Goal: Task Accomplishment & Management: Complete application form

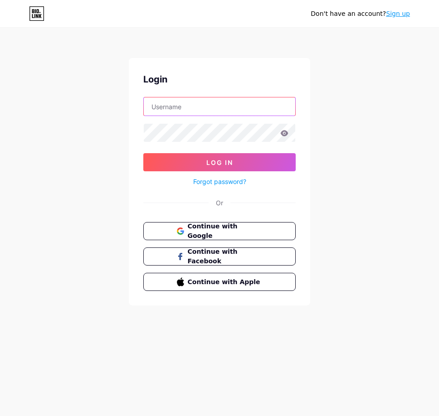
click at [212, 102] on input "text" at bounding box center [219, 106] width 151 height 18
paste input "[EMAIL_ADDRESS][DOMAIN_NAME]"
type input "[EMAIL_ADDRESS][DOMAIN_NAME]"
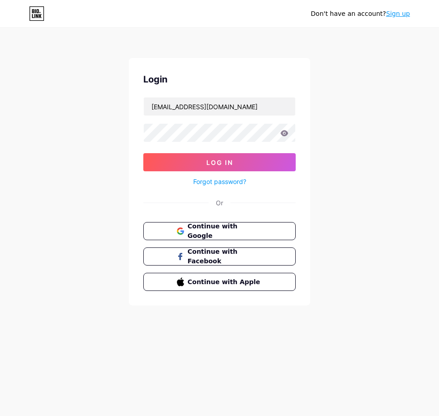
drag, startPoint x: 386, startPoint y: 19, endPoint x: 391, endPoint y: 15, distance: 5.5
click at [387, 18] on div "Don't have an account? Sign up" at bounding box center [359, 13] width 99 height 14
click at [391, 15] on link "Sign up" at bounding box center [398, 13] width 24 height 7
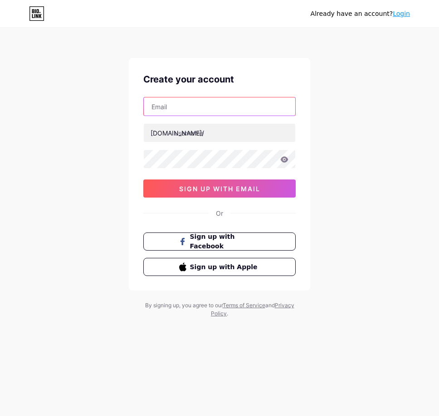
click at [227, 110] on input "text" at bounding box center [219, 106] width 151 height 18
paste input "[EMAIL_ADDRESS][DOMAIN_NAME]"
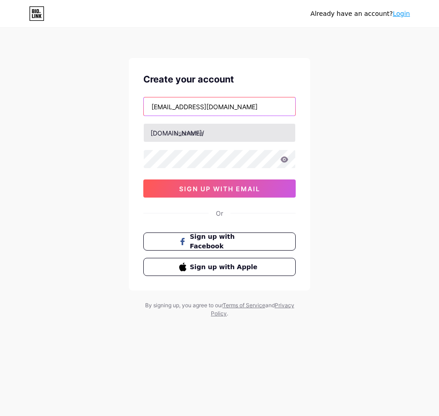
type input "[EMAIL_ADDRESS][DOMAIN_NAME]"
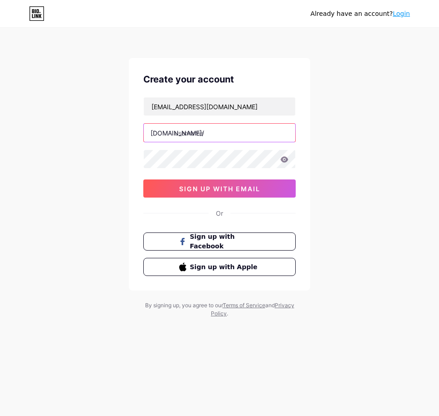
click at [229, 139] on input "text" at bounding box center [219, 133] width 151 height 18
click at [196, 131] on input "text" at bounding box center [219, 133] width 151 height 18
type input "ttgg88"
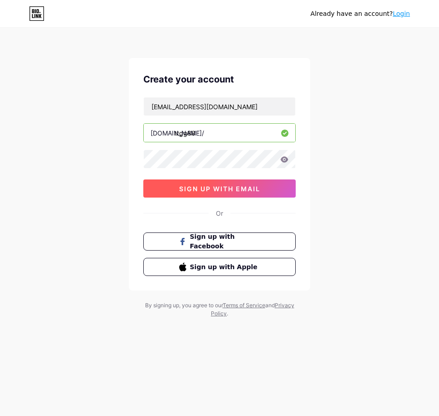
click at [244, 192] on span "sign up with email" at bounding box center [219, 189] width 81 height 8
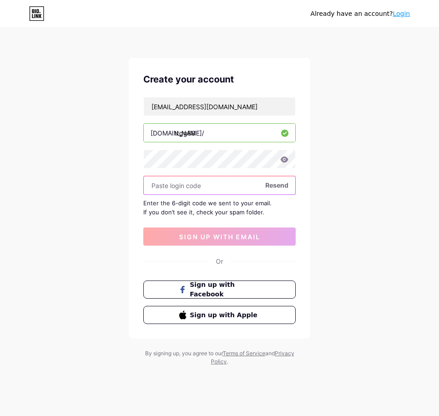
click at [244, 189] on input "text" at bounding box center [219, 185] width 151 height 18
click at [193, 190] on input "text" at bounding box center [219, 185] width 151 height 18
paste input "199107"
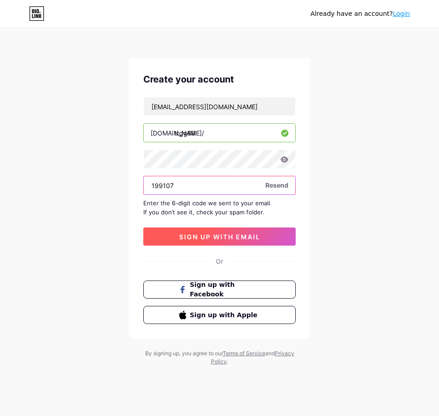
type input "199107"
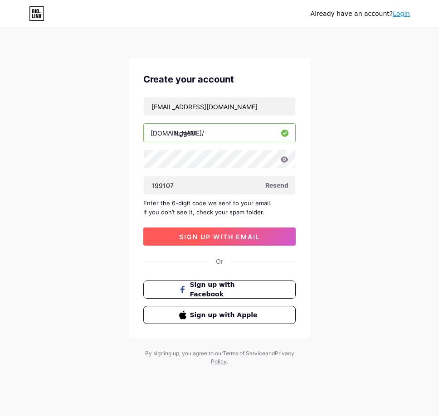
click at [219, 241] on button "sign up with email" at bounding box center [219, 236] width 152 height 18
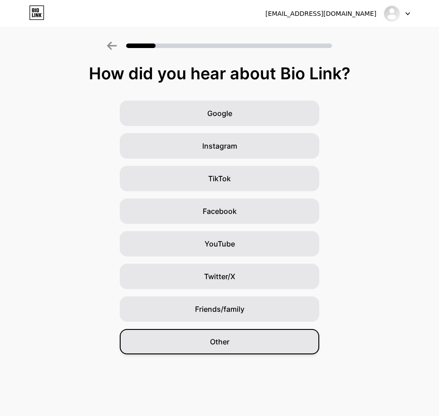
click at [214, 341] on span "Other" at bounding box center [219, 341] width 19 height 11
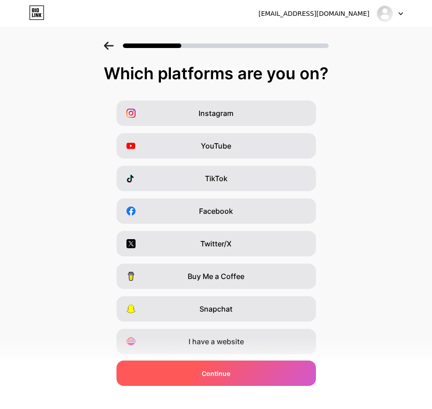
click at [217, 369] on span "Continue" at bounding box center [216, 374] width 29 height 10
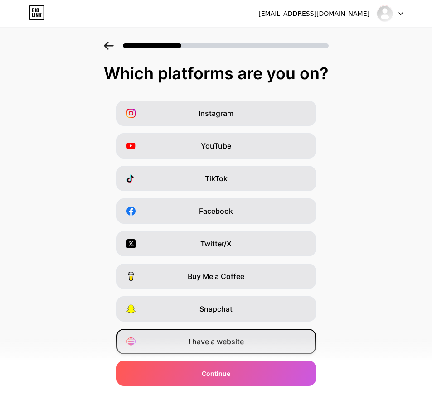
click at [225, 341] on span "I have a website" at bounding box center [215, 341] width 55 height 11
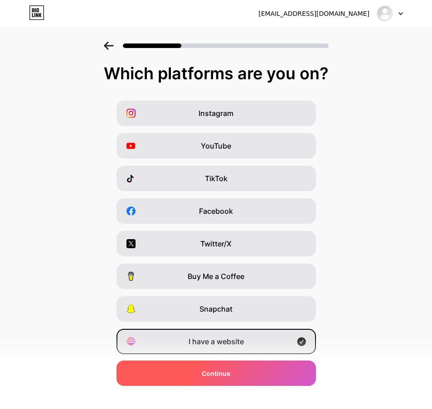
click at [239, 375] on div "Continue" at bounding box center [215, 373] width 199 height 25
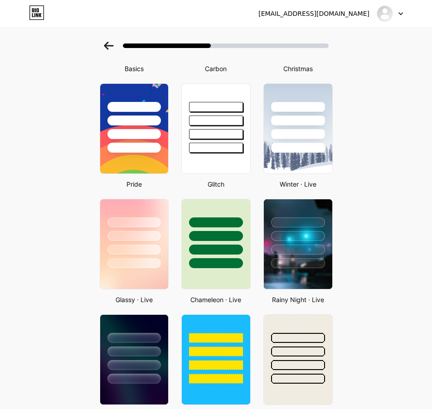
scroll to position [136, 0]
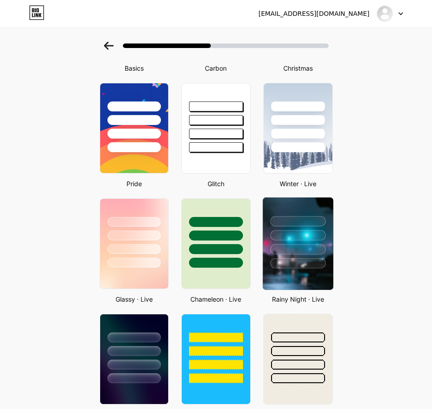
click at [313, 252] on div at bounding box center [297, 249] width 55 height 10
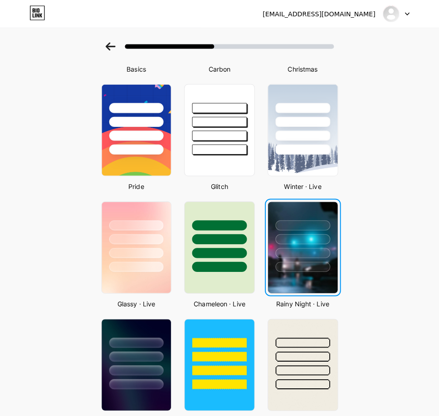
scroll to position [0, 0]
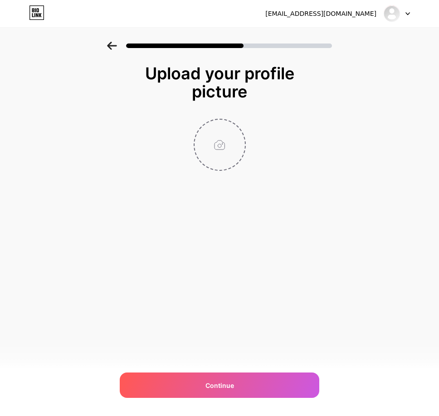
click at [217, 147] on input "file" at bounding box center [219, 145] width 50 height 50
type input "C:\fakepath\photo_2024-12-19_01-31-44.jpg"
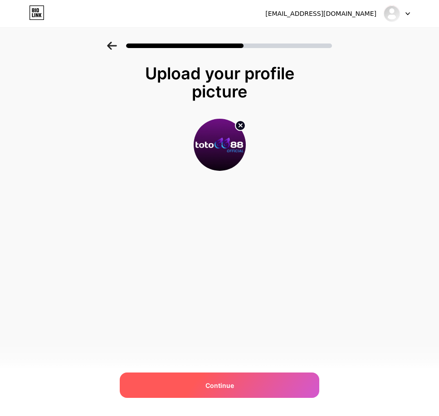
click at [214, 389] on span "Continue" at bounding box center [219, 386] width 29 height 10
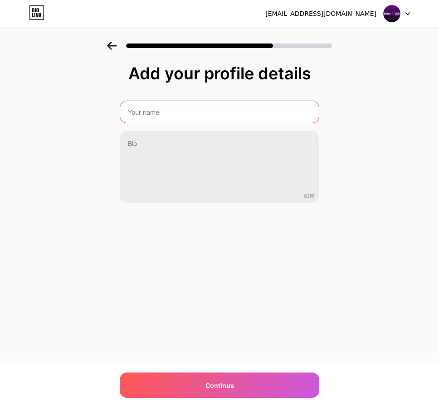
click at [210, 115] on input "text" at bounding box center [219, 112] width 198 height 22
click at [188, 110] on input "T" at bounding box center [219, 112] width 200 height 22
paste input "DEWATOGEL LOGIN LINK ALTERNATIF | DAFTAR DEWATOGEL"
click at [148, 114] on input "DEWATOGEL LOGIN LINK ALTERNATIF | DAFTAR DEWATOGEL" at bounding box center [219, 112] width 200 height 22
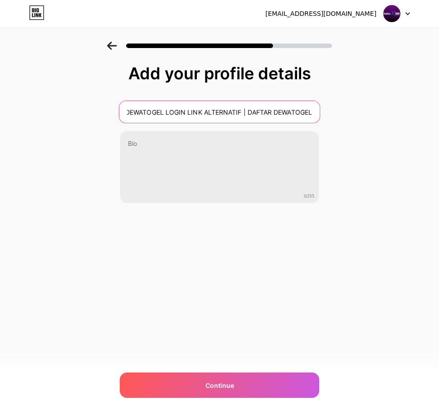
click at [148, 114] on input "DEWATOGEL LOGIN LINK ALTERNATIF | DAFTAR DEWATOGEL" at bounding box center [219, 112] width 200 height 22
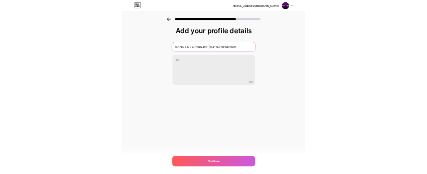
scroll to position [0, 0]
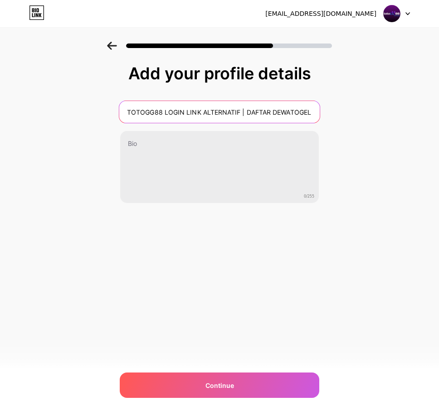
click at [289, 112] on input "TOTOGG88 LOGIN LINK ALTERNATIF | DAFTAR DEWATOGEL" at bounding box center [219, 112] width 200 height 22
type input "TOTOGG88 LOGIN LINK ALTERNATIF | DAFTAR TOTOGG88"
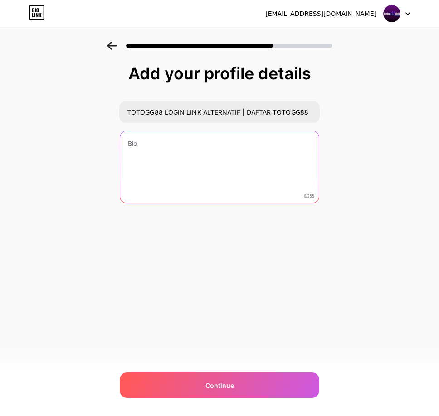
click at [224, 163] on textarea at bounding box center [219, 167] width 198 height 73
paste textarea "Link alternatif TOTOGG88 paling terupdate penuh hoki dan keberuntungan. mau daf…"
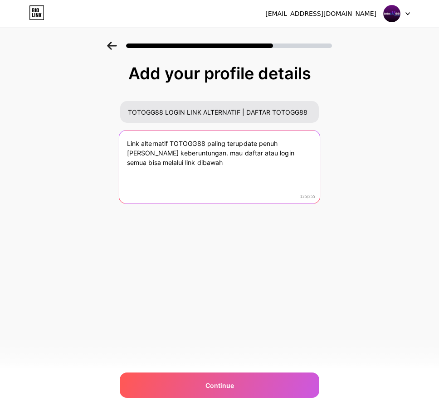
type textarea "Link alternatif TOTOGG88 paling terupdate penuh hoki dan keberuntungan. mau daf…"
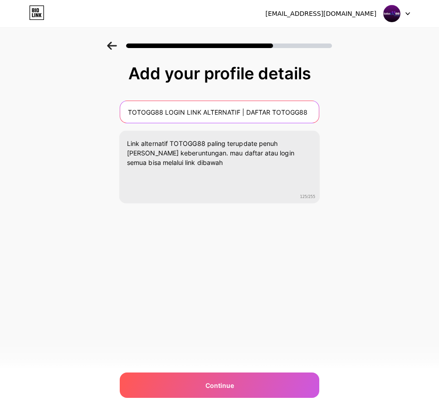
click at [229, 115] on input "TOTOGG88 LOGIN LINK ALTERNATIF | DAFTAR TOTOGG88" at bounding box center [219, 112] width 198 height 22
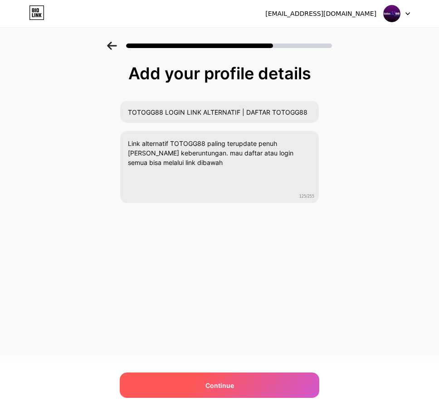
click at [224, 385] on span "Continue" at bounding box center [219, 386] width 29 height 10
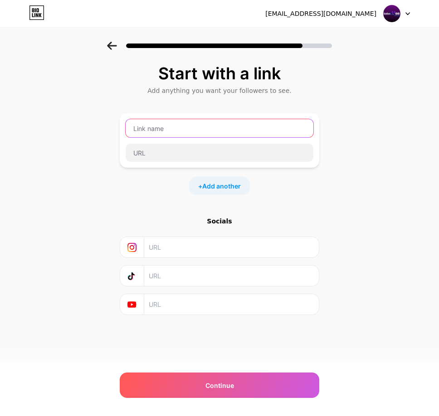
click at [186, 127] on input "text" at bounding box center [220, 128] width 188 height 18
drag, startPoint x: 188, startPoint y: 126, endPoint x: 212, endPoint y: 125, distance: 24.5
click at [188, 126] on input "text" at bounding box center [220, 128] width 188 height 18
paste input "LINK LOGIN TOTOGG88"
type input "LINK LOGIN TOTOGG88"
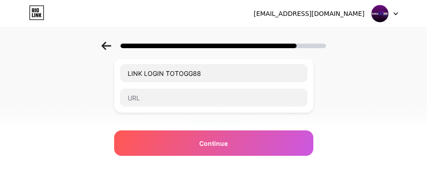
scroll to position [45, 0]
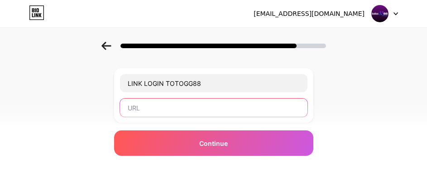
click at [156, 104] on input "text" at bounding box center [214, 107] width 188 height 18
paste input "https://ttgg88play.us/register?referral_code=newtotgg"
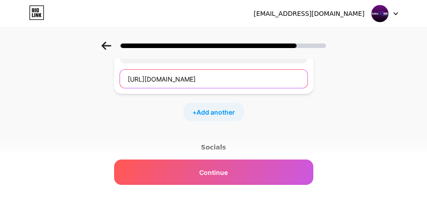
scroll to position [58, 0]
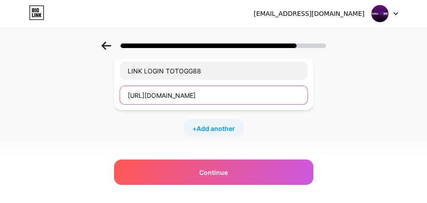
type input "https://ttgg88play.us/register?referral_code=newtotgg"
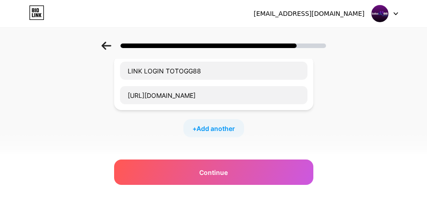
click at [231, 121] on div "+ Add another" at bounding box center [213, 128] width 61 height 18
click at [197, 135] on input "text" at bounding box center [214, 134] width 188 height 18
paste input "LINK DAFTAR TOTOGG88"
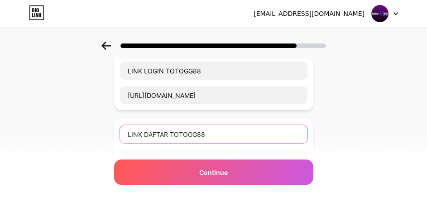
type input "LINK DAFTAR TOTOGG88"
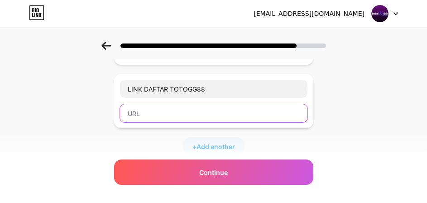
click at [214, 118] on input "text" at bounding box center [214, 113] width 188 height 18
paste input "https://ttgg88play.us/register?referral_code=newtotgg"
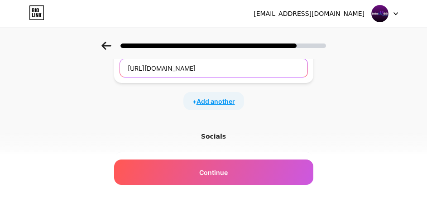
type input "https://ttgg88play.us/register?referral_code=newtotgg"
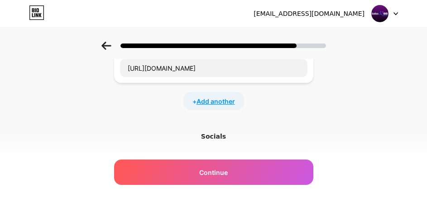
click at [230, 100] on span "Add another" at bounding box center [216, 102] width 39 height 10
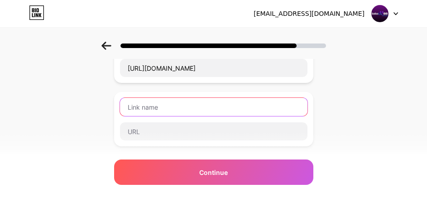
click at [195, 106] on input "text" at bounding box center [214, 107] width 188 height 18
paste input "LIVE CHAT TOTOGG88"
type input "LIVE CHAT TOTOGG88"
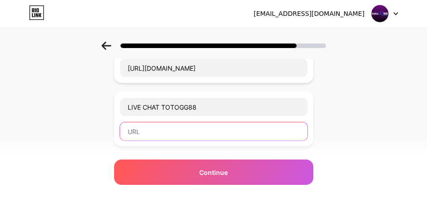
click at [188, 129] on input "text" at bounding box center [214, 131] width 188 height 18
paste input "https://pintu.cfd/lcttgg"
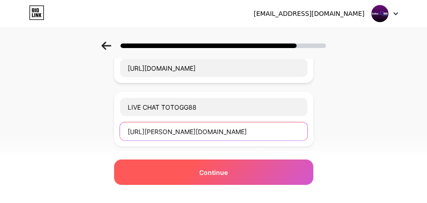
type input "https://pintu.cfd/lcttgg"
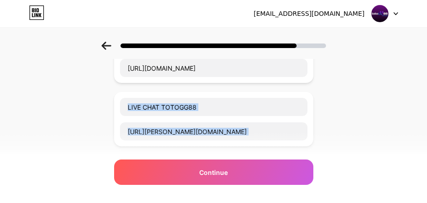
drag, startPoint x: 192, startPoint y: 166, endPoint x: 242, endPoint y: 86, distance: 94.4
click at [240, 87] on div "Start with a link Add anything you want your followers to see. LINK LOGIN TOTOG…" at bounding box center [213, 104] width 199 height 377
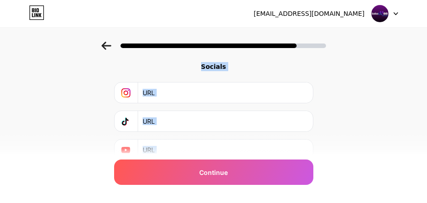
scroll to position [193, 0]
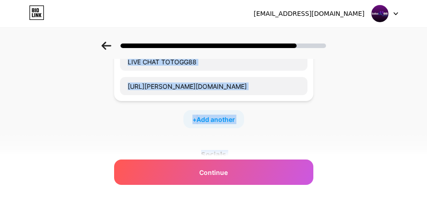
click at [229, 126] on div "+ Add another" at bounding box center [213, 119] width 61 height 18
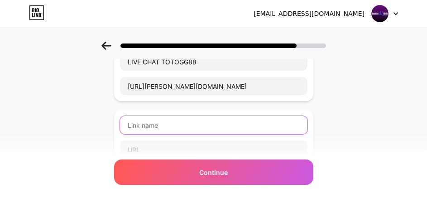
click at [147, 126] on input "text" at bounding box center [214, 125] width 188 height 18
paste input "LINK ALTERNATIF TOTOGG88"
type input "LINK ALTERNATIF TOTOGG88"
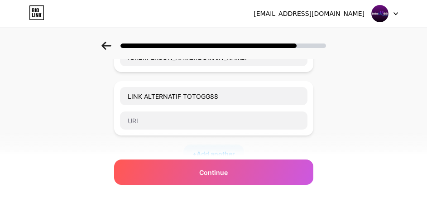
scroll to position [239, 0]
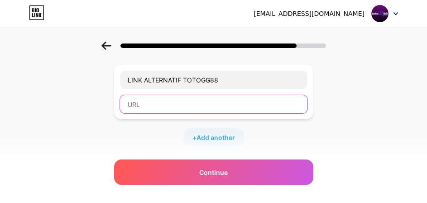
click at [170, 105] on input "text" at bounding box center [214, 104] width 188 height 18
paste input "https://ttggplay.com"
type input "https://ttggplay.com"
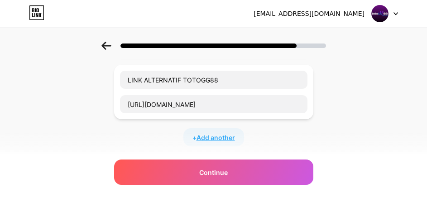
click at [212, 135] on span "Add another" at bounding box center [216, 138] width 39 height 10
click at [176, 141] on input "text" at bounding box center [214, 143] width 188 height 18
paste input "RTP HARI INI TERUPDATE"
type input "RTP HARI INI TERUPDATE"
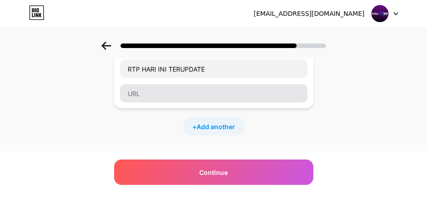
scroll to position [329, 0]
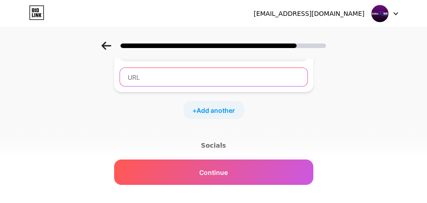
click at [203, 82] on input "text" at bounding box center [214, 77] width 188 height 18
paste input "https://pintu.cfd/rtpttgg"
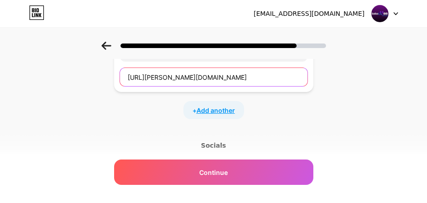
type input "https://pintu.cfd/rtpttgg"
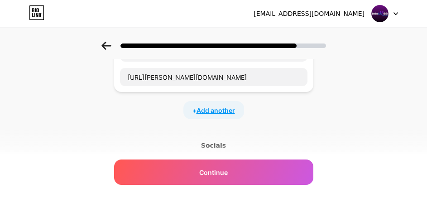
click at [212, 111] on span "Add another" at bounding box center [216, 111] width 39 height 10
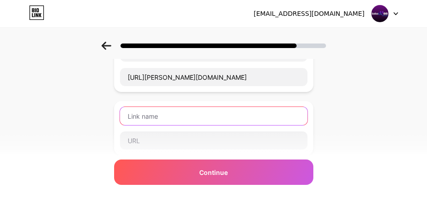
click at [187, 115] on input "text" at bounding box center [214, 116] width 188 height 18
paste input "WHATSAPP"
type input "WHATSAPP"
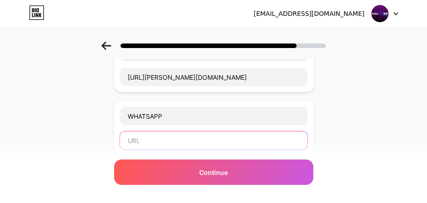
click at [190, 139] on input "text" at bounding box center [214, 140] width 188 height 18
paste input "https://pintu.cfd/wattgg"
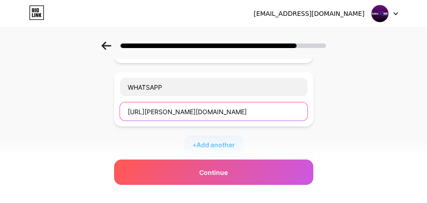
scroll to position [375, 0]
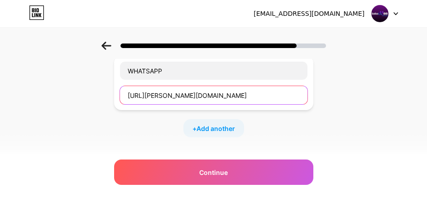
type input "https://pintu.cfd/wattgg"
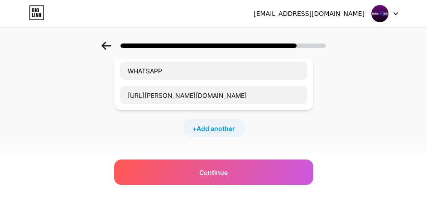
click at [198, 123] on div "+ Add another" at bounding box center [213, 128] width 61 height 18
drag, startPoint x: 182, startPoint y: 132, endPoint x: 116, endPoint y: 101, distance: 73.2
click at [182, 132] on input "text" at bounding box center [214, 134] width 188 height 18
paste input "TELEGRAM"
type input "TELEGRAM"
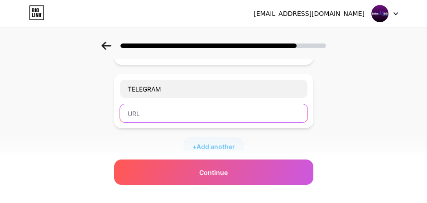
click at [219, 117] on input "text" at bounding box center [214, 113] width 188 height 18
paste input "https://pintu.cfd/tofttgg"
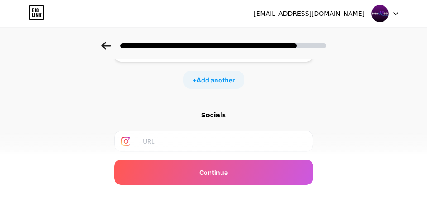
scroll to position [511, 0]
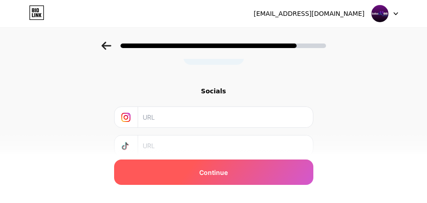
type input "https://pintu.cfd/tofttgg"
click at [238, 173] on div "Continue" at bounding box center [213, 171] width 199 height 25
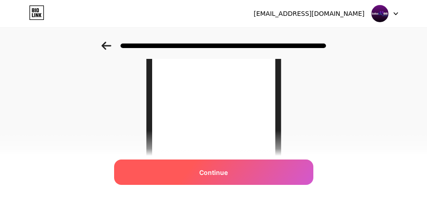
scroll to position [91, 0]
click at [228, 176] on span "Continue" at bounding box center [213, 173] width 29 height 10
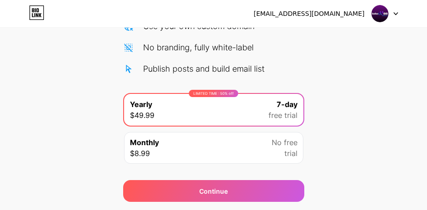
scroll to position [155, 0]
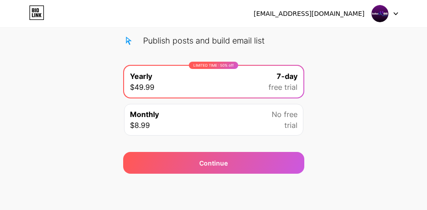
click at [342, 117] on div "Start your 7 day free trial Cancel anytime. We will send you an email 2 days be…" at bounding box center [213, 30] width 427 height 287
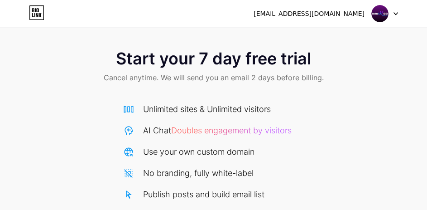
scroll to position [0, 0]
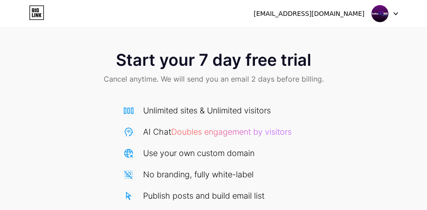
click at [40, 18] on icon at bounding box center [36, 12] width 15 height 14
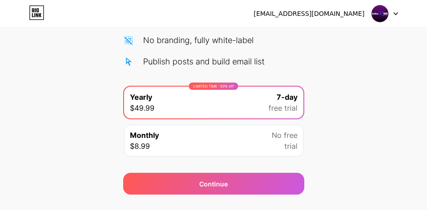
scroll to position [155, 0]
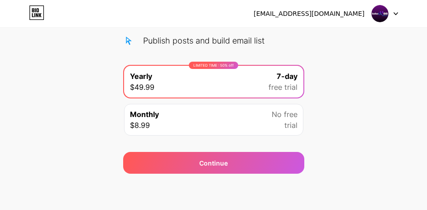
click at [285, 123] on span "trial" at bounding box center [291, 125] width 13 height 11
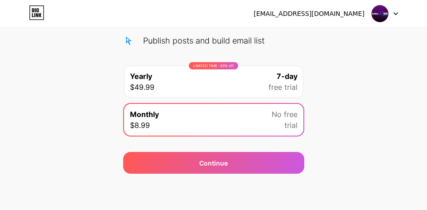
click at [270, 82] on span "free trial" at bounding box center [283, 87] width 29 height 11
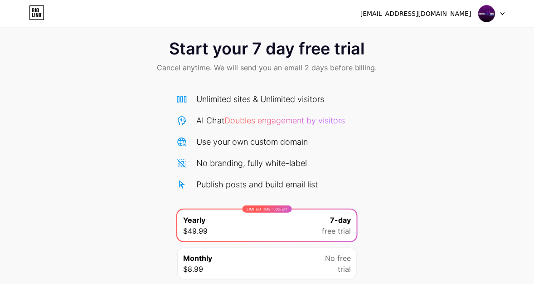
scroll to position [0, 0]
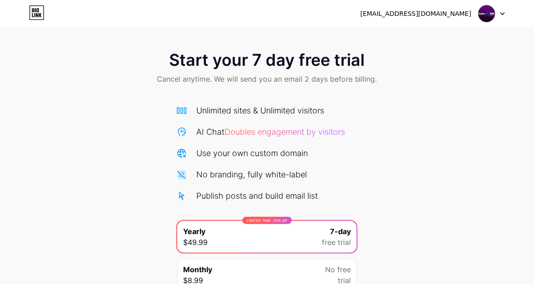
drag, startPoint x: 343, startPoint y: 73, endPoint x: 346, endPoint y: 78, distance: 5.7
click at [343, 73] on span "Cancel anytime. We will send you an email 2 days before billing." at bounding box center [267, 78] width 220 height 11
click at [352, 92] on div "Start your 7 day free trial Cancel anytime. We will send you an email 2 days be…" at bounding box center [267, 68] width 534 height 53
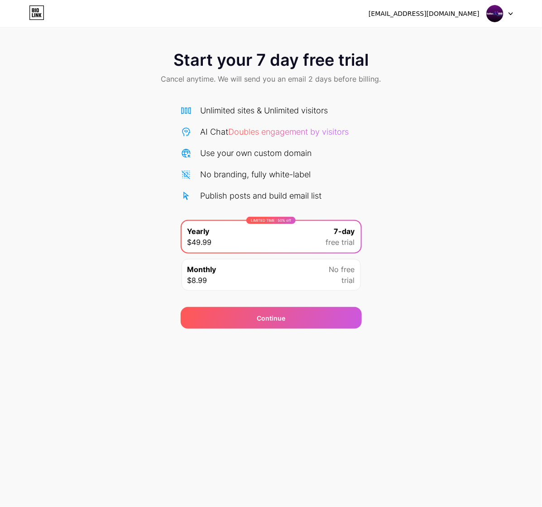
click at [45, 7] on div "czc3uzds@spartanteam.net Logout" at bounding box center [271, 13] width 542 height 16
click at [33, 14] on icon at bounding box center [33, 15] width 2 height 4
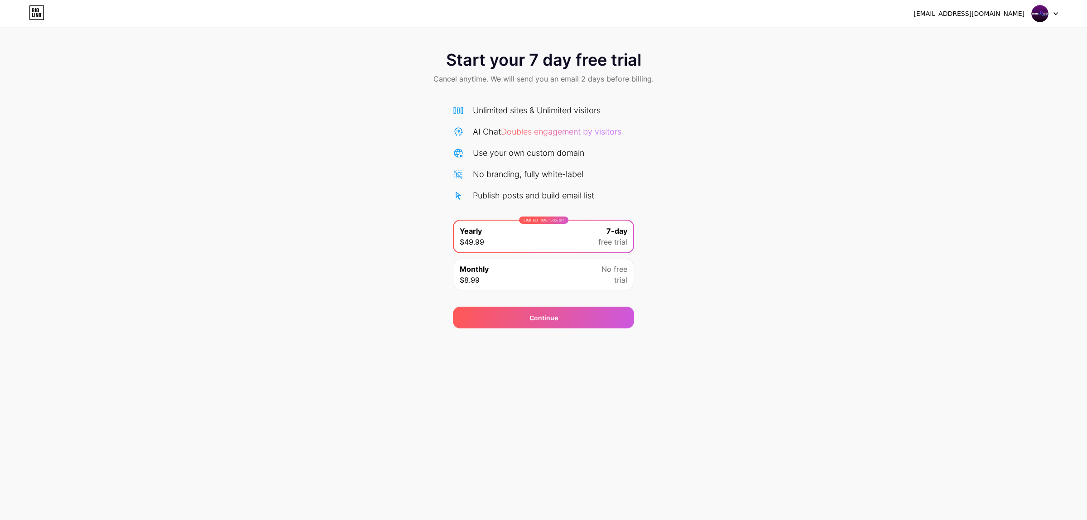
click at [28, 10] on div "czc3uzds@spartanteam.net Logout" at bounding box center [543, 13] width 1087 height 16
click at [30, 10] on icon at bounding box center [37, 13] width 14 height 14
click at [438, 14] on img at bounding box center [1040, 13] width 17 height 17
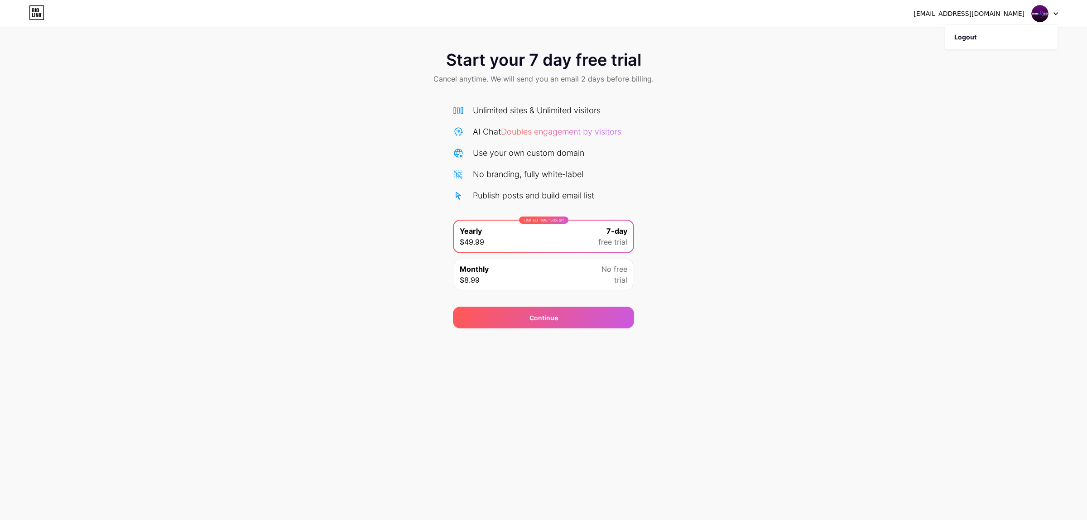
click at [438, 14] on img at bounding box center [1040, 13] width 17 height 17
click at [438, 33] on li "Logout" at bounding box center [1002, 37] width 112 height 24
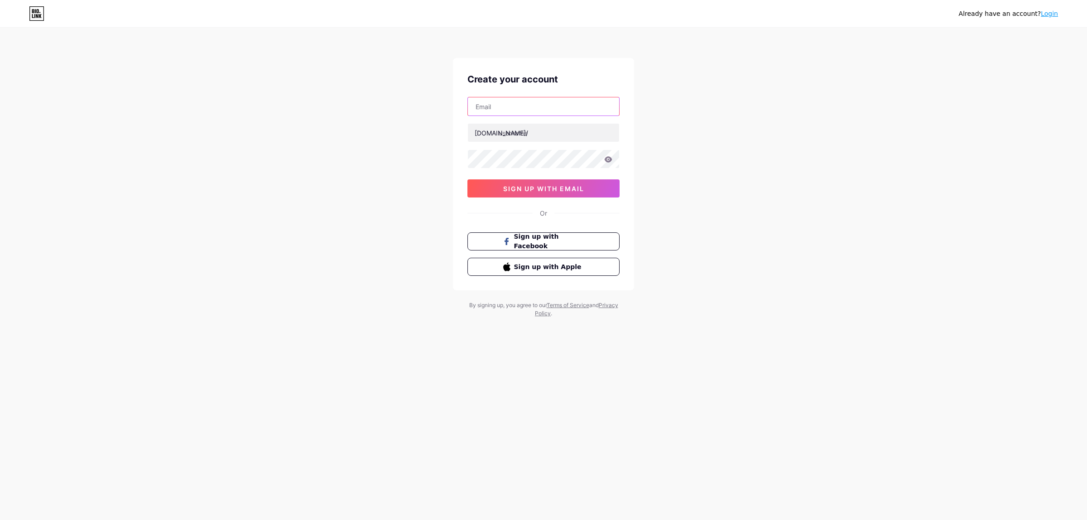
click at [529, 107] on input "text" at bounding box center [543, 106] width 151 height 18
paste input "[EMAIL_ADDRESS][DOMAIN_NAME]"
type input "[EMAIL_ADDRESS][DOMAIN_NAME]"
click at [565, 192] on span "sign up with email" at bounding box center [543, 189] width 81 height 8
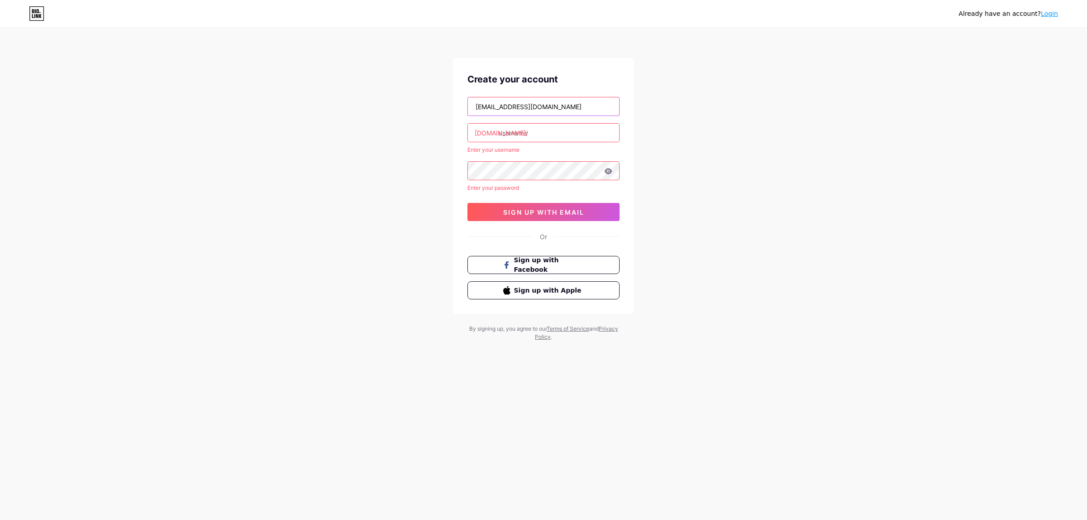
click at [556, 112] on input "[EMAIL_ADDRESS][DOMAIN_NAME]" at bounding box center [543, 106] width 151 height 18
click at [551, 131] on input "text" at bounding box center [543, 133] width 151 height 18
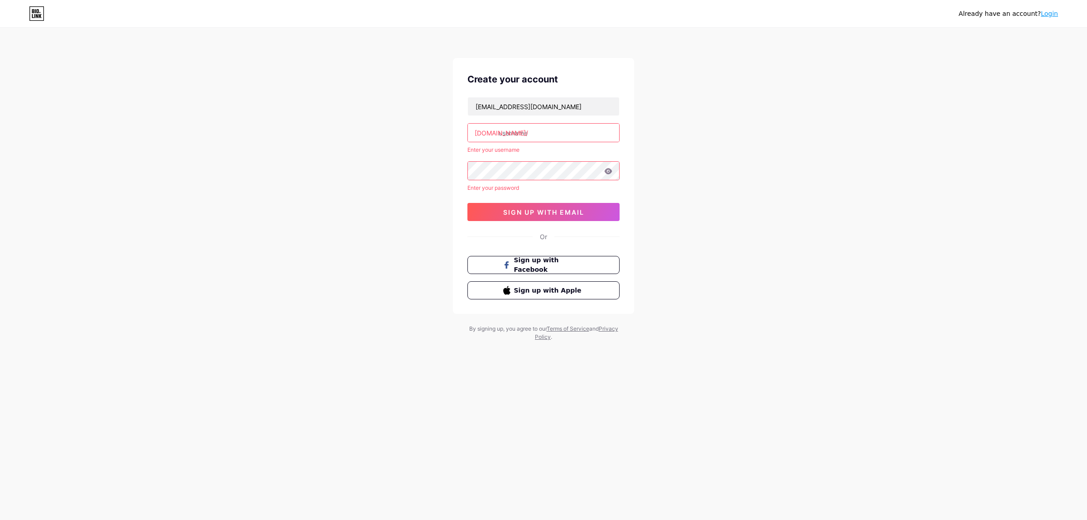
click at [507, 134] on input "text" at bounding box center [543, 133] width 151 height 18
click at [480, 129] on div "[DOMAIN_NAME]/" at bounding box center [501, 133] width 53 height 10
click at [541, 132] on input "text" at bounding box center [543, 133] width 151 height 18
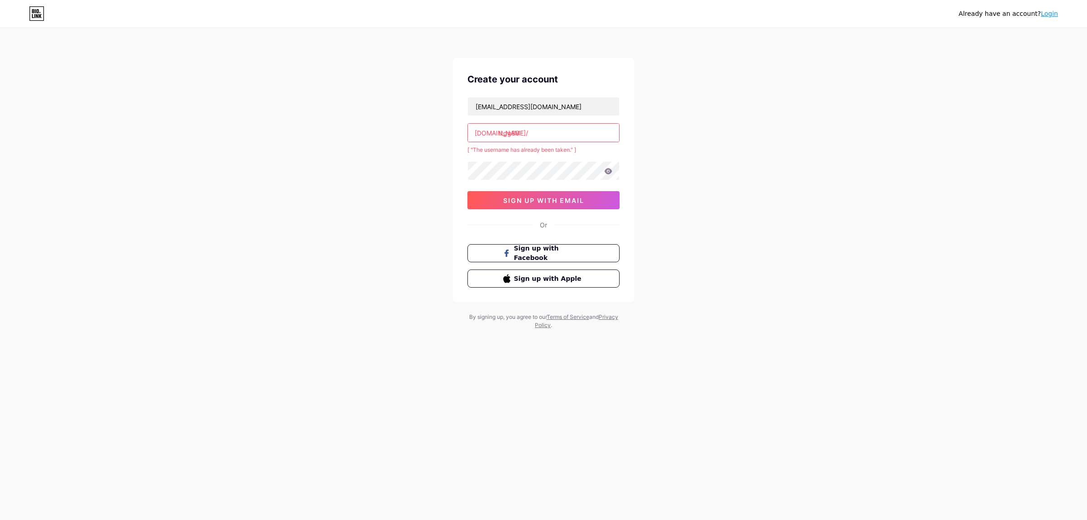
type input "ttgg88"
click at [556, 125] on input "ttgg88" at bounding box center [543, 133] width 151 height 18
click at [1053, 13] on link "Login" at bounding box center [1049, 13] width 17 height 7
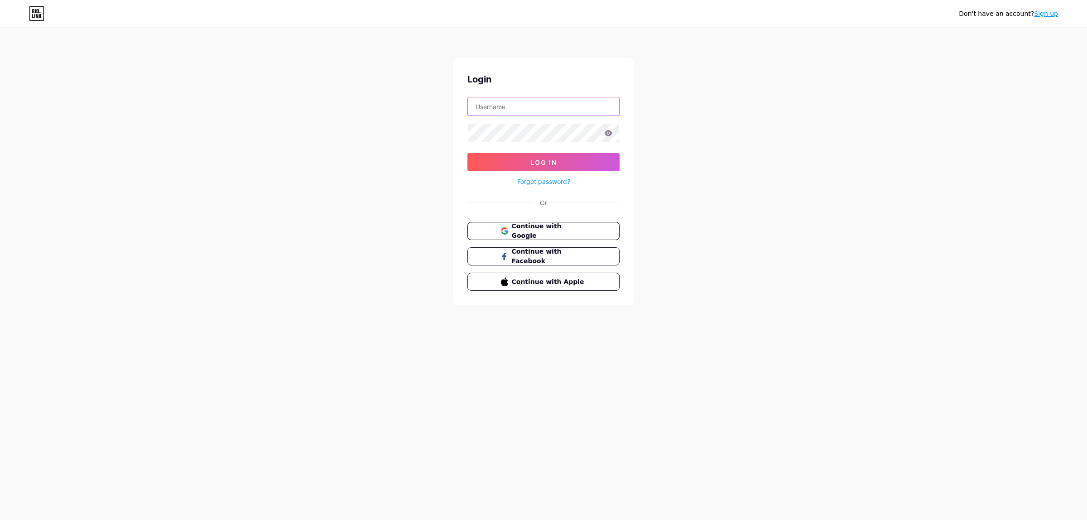
click at [554, 108] on input "text" at bounding box center [543, 106] width 151 height 18
click at [554, 107] on input "text" at bounding box center [543, 106] width 151 height 18
paste input "[EMAIL_ADDRESS][DOMAIN_NAME]"
click at [560, 106] on input "[EMAIL_ADDRESS][DOMAIN_NAME]" at bounding box center [543, 106] width 151 height 18
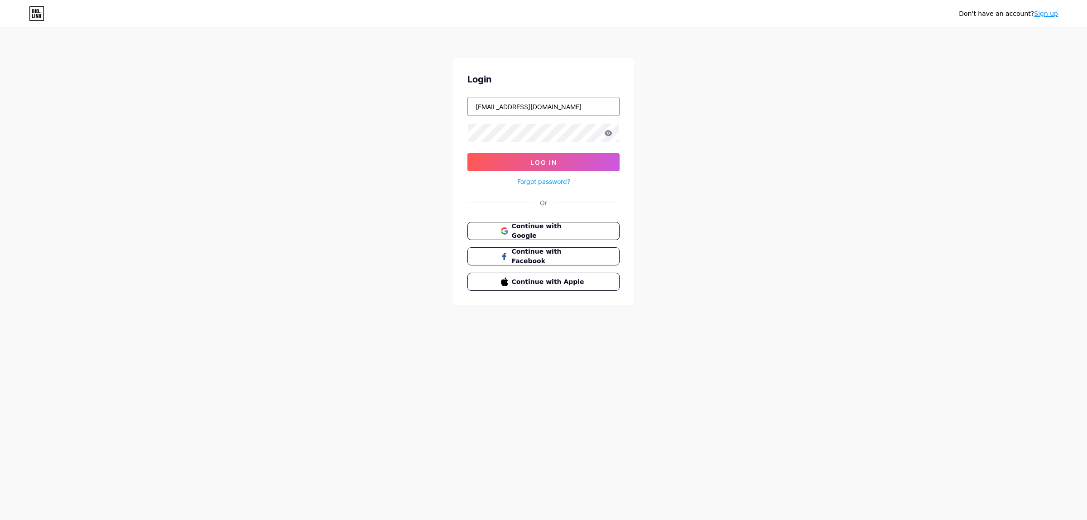
click at [570, 109] on input "[EMAIL_ADDRESS][DOMAIN_NAME]" at bounding box center [543, 106] width 151 height 18
drag, startPoint x: 581, startPoint y: 109, endPoint x: 504, endPoint y: 107, distance: 77.0
click at [504, 107] on input "[EMAIL_ADDRESS][DOMAIN_NAME]" at bounding box center [543, 106] width 151 height 18
type input "[EMAIL_ADDRESS][DOMAIN_NAME]"
click at [468, 153] on button "Log In" at bounding box center [544, 162] width 152 height 18
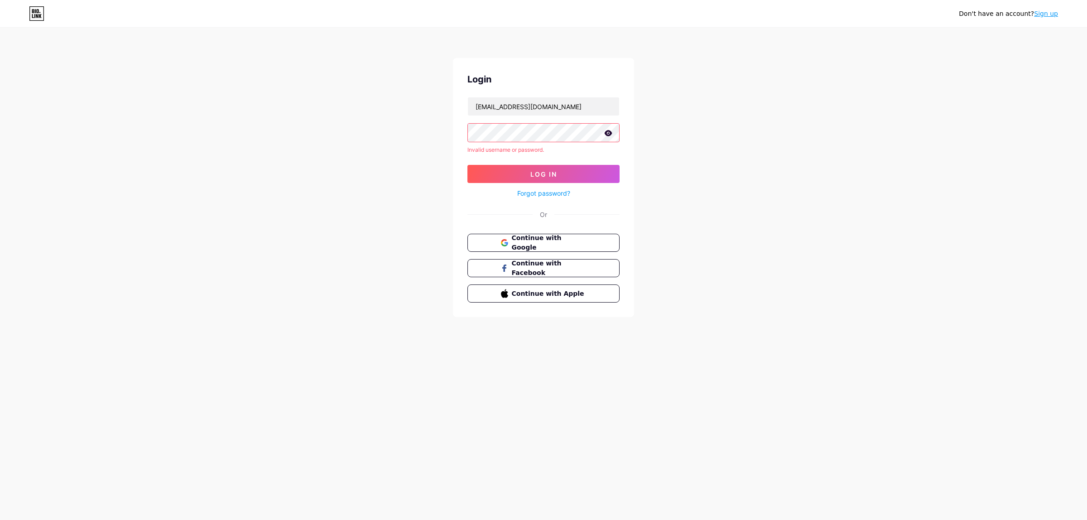
click at [604, 134] on div at bounding box center [544, 132] width 152 height 19
click at [610, 135] on icon at bounding box center [609, 133] width 8 height 6
click at [610, 135] on icon at bounding box center [608, 133] width 8 height 6
click at [856, 39] on div "Don't have an account? Sign up Login [EMAIL_ADDRESS][DOMAIN_NAME] Invalid usern…" at bounding box center [543, 173] width 1087 height 346
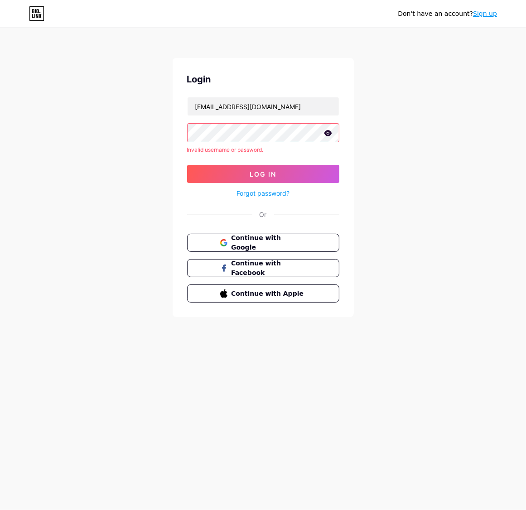
click at [324, 132] on icon at bounding box center [328, 133] width 8 height 6
click at [295, 173] on button "Log In" at bounding box center [263, 174] width 152 height 18
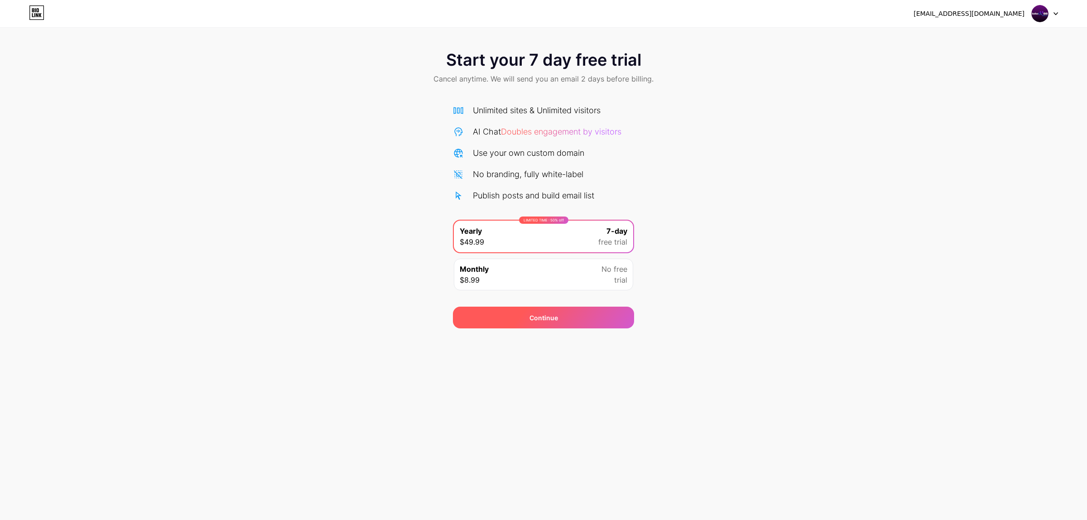
click at [535, 319] on div "Continue" at bounding box center [544, 318] width 29 height 10
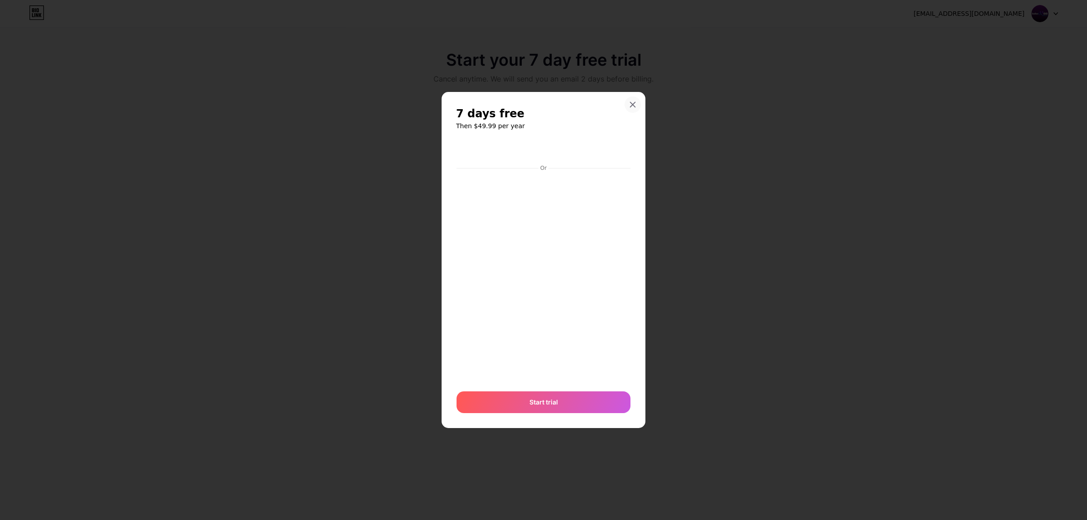
click at [633, 102] on icon at bounding box center [632, 104] width 7 height 7
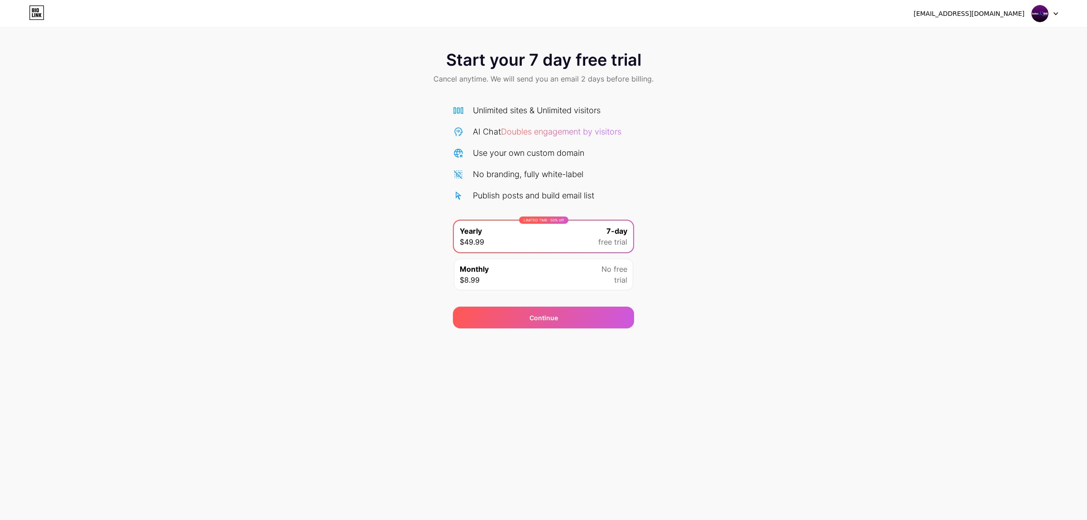
click at [998, 14] on div "[EMAIL_ADDRESS][DOMAIN_NAME]" at bounding box center [969, 14] width 111 height 10
click at [34, 10] on icon at bounding box center [33, 10] width 2 height 4
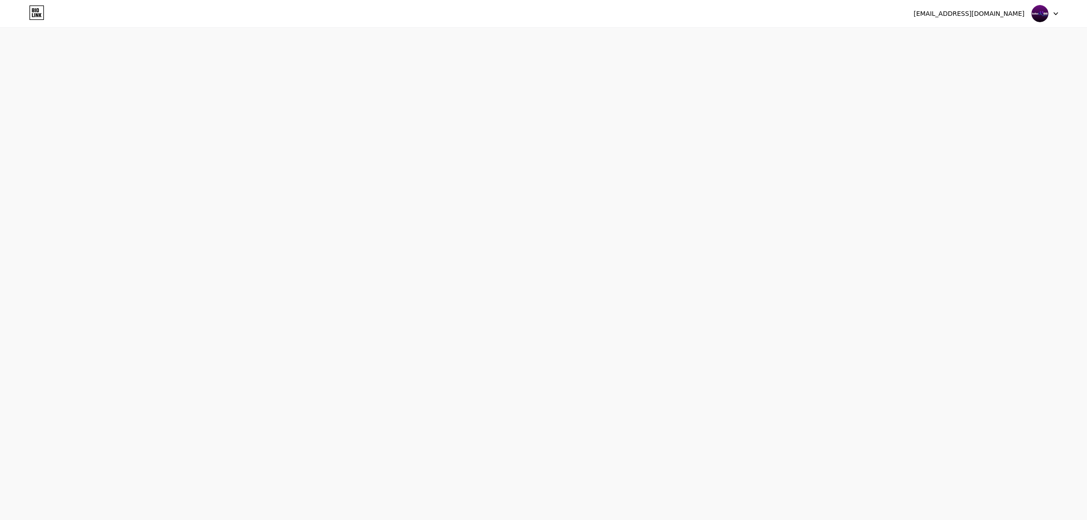
click at [37, 10] on icon at bounding box center [36, 12] width 15 height 14
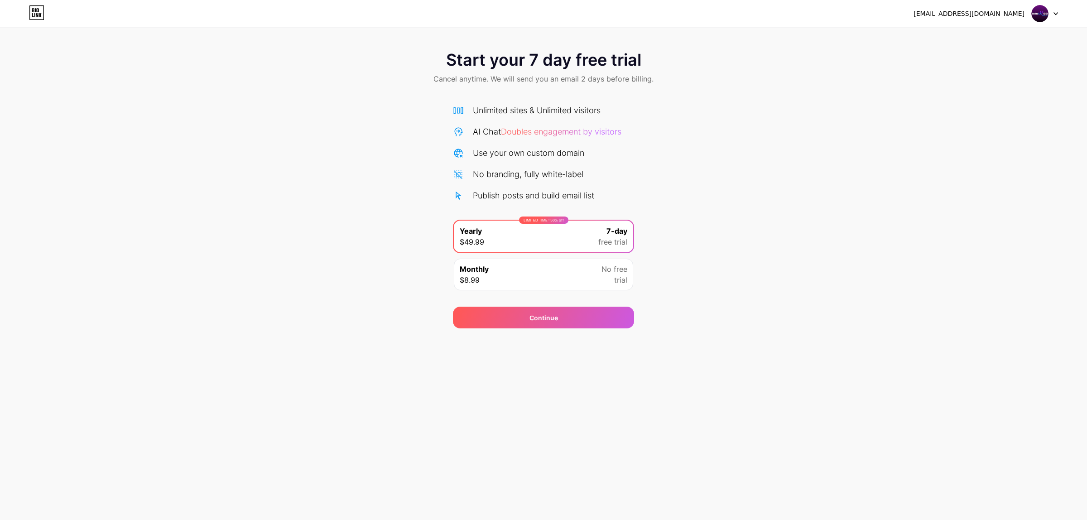
click at [540, 362] on div "[EMAIL_ADDRESS][DOMAIN_NAME] Logout Link Copied Start your 7 day free trial Can…" at bounding box center [543, 260] width 1087 height 520
click at [582, 272] on div "Monthly $8.99 No free trial" at bounding box center [543, 275] width 179 height 32
click at [585, 232] on div "LIMITED TIME : 50% off Yearly $49.99 7-day free trial" at bounding box center [543, 237] width 179 height 32
click at [570, 255] on div "LIMITED TIME : 50% off Yearly $49.99 7-day free trial Monthly $8.99 No free tri…" at bounding box center [543, 258] width 181 height 76
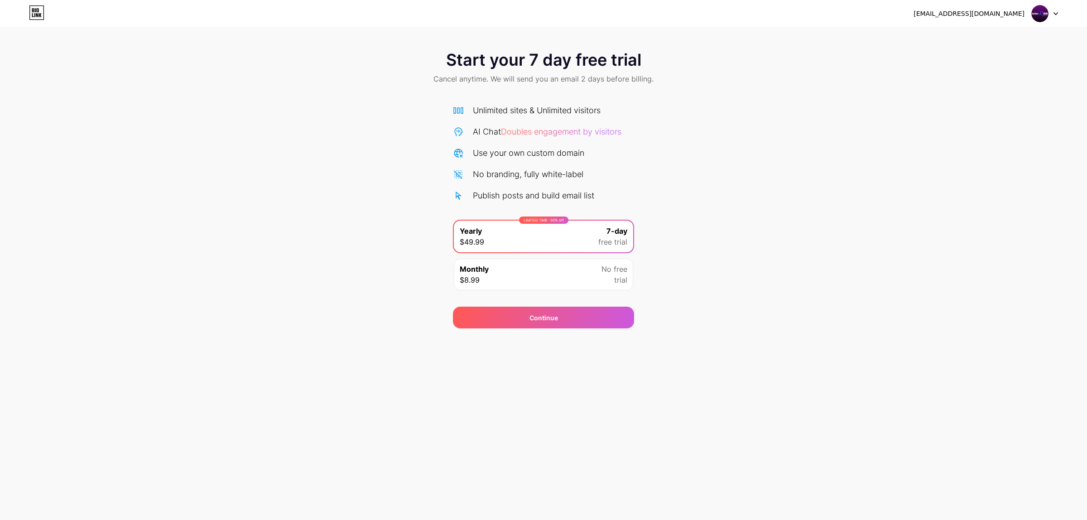
click at [548, 133] on span "Doubles engagement by visitors" at bounding box center [561, 132] width 121 height 10
click at [468, 84] on div "Start your 7 day free trial Cancel anytime. We will send you an email 2 days be…" at bounding box center [543, 68] width 1087 height 53
click at [447, 76] on span "Cancel anytime. We will send you an email 2 days before billing." at bounding box center [544, 78] width 220 height 11
drag, startPoint x: 447, startPoint y: 76, endPoint x: 577, endPoint y: 79, distance: 130.1
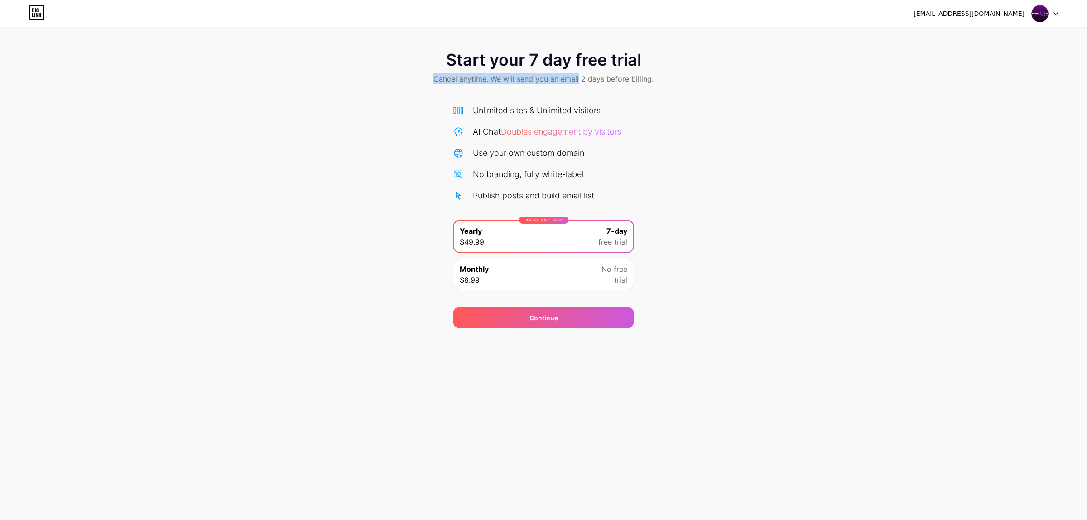
click at [575, 79] on span "Cancel anytime. We will send you an email 2 days before billing." at bounding box center [544, 78] width 220 height 11
drag, startPoint x: 606, startPoint y: 78, endPoint x: 619, endPoint y: 80, distance: 12.9
click at [607, 78] on span "Cancel anytime. We will send you an email 2 days before billing." at bounding box center [544, 78] width 220 height 11
drag, startPoint x: 640, startPoint y: 85, endPoint x: 640, endPoint y: 91, distance: 5.4
click at [640, 86] on div "Start your 7 day free trial Cancel anytime. We will send you an email 2 days be…" at bounding box center [543, 68] width 1087 height 53
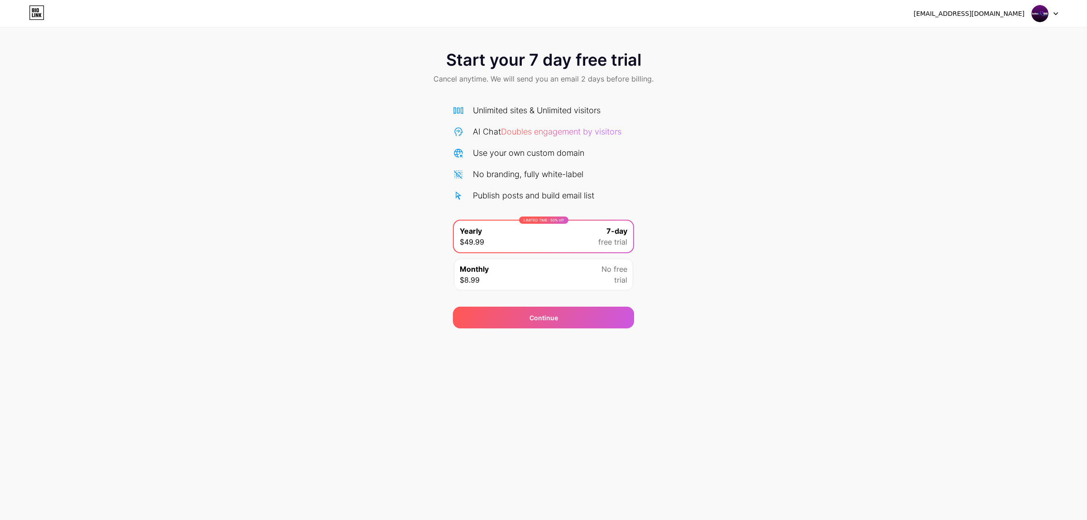
click at [640, 91] on div "Start your 7 day free trial Cancel anytime. We will send you an email 2 days be…" at bounding box center [543, 68] width 1087 height 53
click at [628, 85] on div "Start your 7 day free trial Cancel anytime. We will send you an email 2 days be…" at bounding box center [543, 68] width 1087 height 53
drag, startPoint x: 628, startPoint y: 85, endPoint x: 406, endPoint y: 85, distance: 221.6
click at [406, 85] on div "Start your 7 day free trial Cancel anytime. We will send you an email 2 days be…" at bounding box center [543, 68] width 1087 height 53
click at [454, 136] on icon at bounding box center [458, 131] width 11 height 11
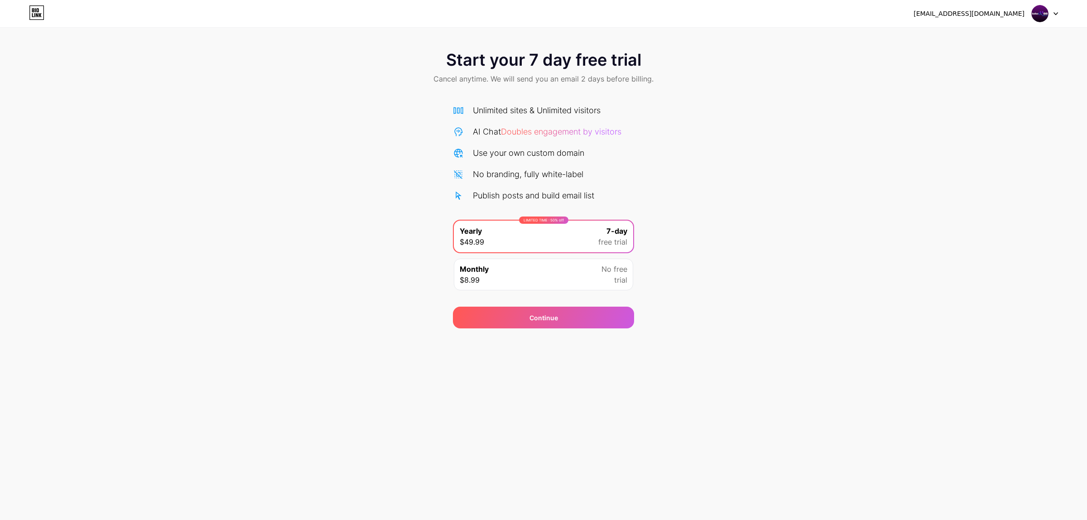
click at [466, 372] on div "[EMAIL_ADDRESS][DOMAIN_NAME] Logout Link Copied Start your 7 day free trial Can…" at bounding box center [543, 260] width 1087 height 520
click at [1045, 14] on img at bounding box center [1040, 13] width 17 height 17
click at [1021, 41] on li "Logout" at bounding box center [1002, 37] width 112 height 24
